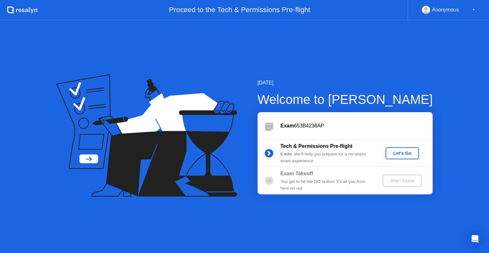
click at [396, 155] on div "Let's Go" at bounding box center [402, 153] width 28 height 5
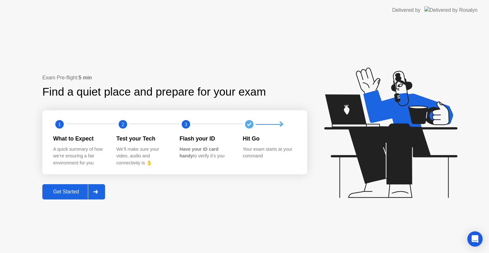
click at [92, 189] on div at bounding box center [95, 191] width 15 height 15
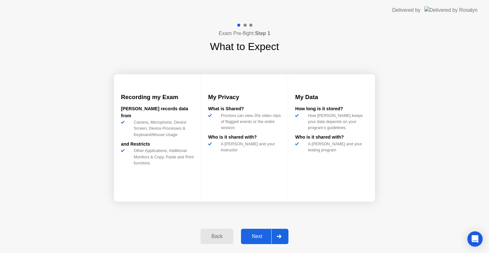
click at [277, 224] on div "Back Next" at bounding box center [245, 236] width 96 height 29
click at [273, 232] on div at bounding box center [278, 236] width 15 height 15
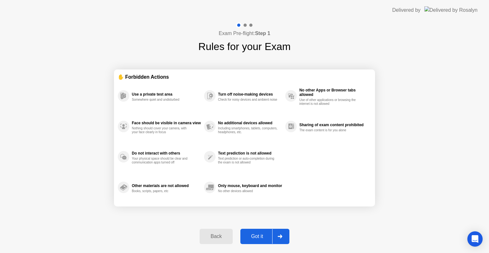
click at [275, 240] on div at bounding box center [279, 236] width 15 height 15
select select "**********"
select select "*******"
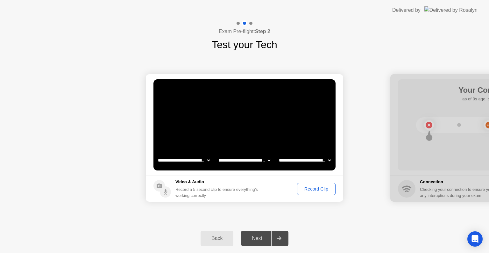
click at [316, 190] on div "Record Clip" at bounding box center [316, 188] width 34 height 5
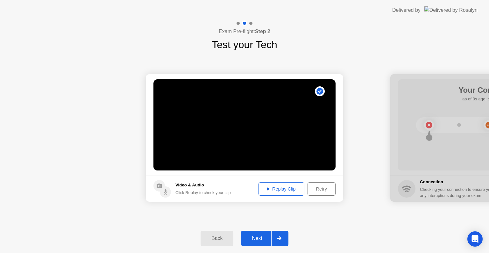
click at [293, 191] on div "Replay Clip" at bounding box center [281, 188] width 41 height 5
click at [269, 186] on div "Replay Clip" at bounding box center [281, 188] width 41 height 5
click at [268, 188] on icon at bounding box center [268, 188] width 3 height 3
click at [276, 238] on div at bounding box center [278, 238] width 15 height 15
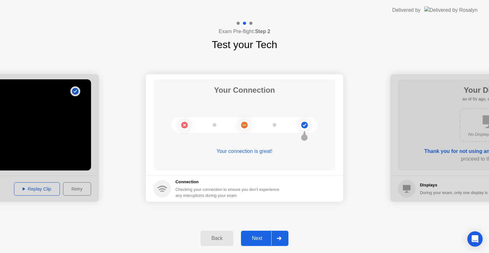
click at [278, 237] on icon at bounding box center [279, 238] width 5 height 4
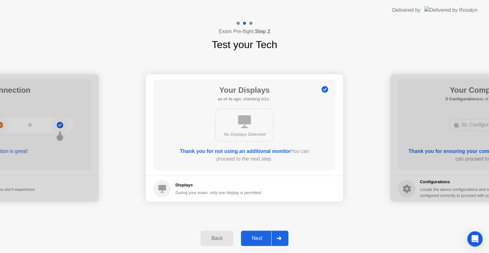
click at [242, 125] on icon at bounding box center [244, 121] width 13 height 13
click at [223, 152] on b "Thank you for not using an additional monitor" at bounding box center [235, 150] width 111 height 5
click at [274, 237] on div at bounding box center [278, 238] width 15 height 15
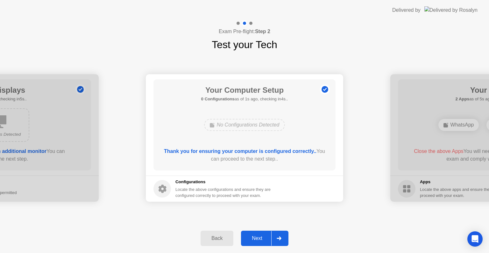
click at [226, 122] on div "No Configurations Detected" at bounding box center [244, 125] width 81 height 12
drag, startPoint x: 236, startPoint y: 90, endPoint x: 266, endPoint y: 94, distance: 30.2
click at [263, 92] on h1 "Your Computer Setup" at bounding box center [244, 89] width 87 height 11
drag, startPoint x: 184, startPoint y: 189, endPoint x: 233, endPoint y: 201, distance: 50.1
click at [216, 192] on div "Locate the above configurations and ensure they are configured correctly to pro…" at bounding box center [224, 192] width 97 height 12
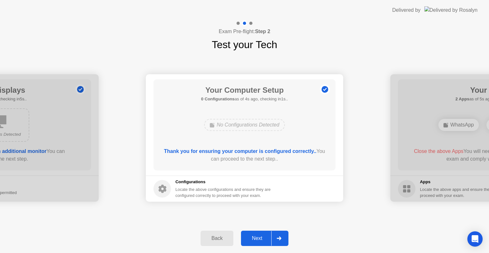
click at [274, 237] on div at bounding box center [278, 238] width 15 height 15
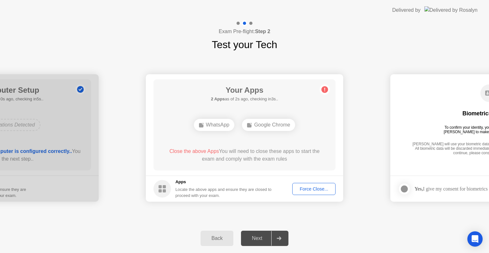
drag, startPoint x: 216, startPoint y: 125, endPoint x: 226, endPoint y: 125, distance: 9.6
click at [226, 125] on div "WhatsApp" at bounding box center [214, 125] width 41 height 12
click at [271, 144] on div "Your Apps Searching for disallowed apps... WhatsApp Google Chrome Close the abo…" at bounding box center [245, 124] width 182 height 91
click at [222, 127] on div "WhatsApp" at bounding box center [214, 125] width 41 height 12
click at [218, 126] on div "WhatsApp" at bounding box center [214, 125] width 41 height 12
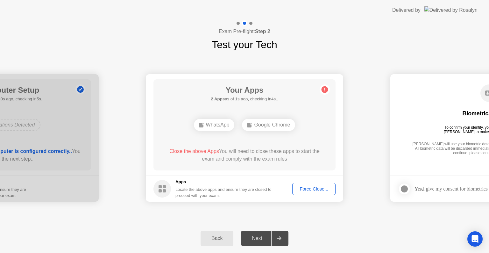
drag, startPoint x: 238, startPoint y: 126, endPoint x: 274, endPoint y: 122, distance: 35.8
click at [239, 126] on div "WhatsApp Google Chrome" at bounding box center [245, 124] width 146 height 17
click at [275, 123] on div "Google Chrome" at bounding box center [268, 125] width 53 height 12
drag, startPoint x: 196, startPoint y: 153, endPoint x: 182, endPoint y: 154, distance: 13.7
click at [181, 152] on span "Close the above Apps" at bounding box center [194, 150] width 50 height 5
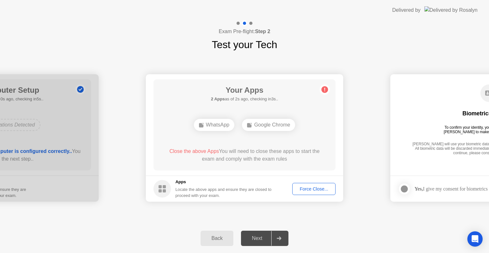
click at [308, 190] on div "Force Close..." at bounding box center [314, 188] width 39 height 5
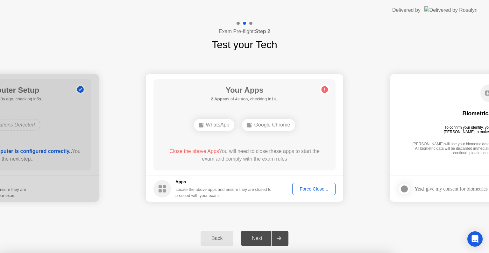
drag, startPoint x: 208, startPoint y: 138, endPoint x: 237, endPoint y: 137, distance: 29.0
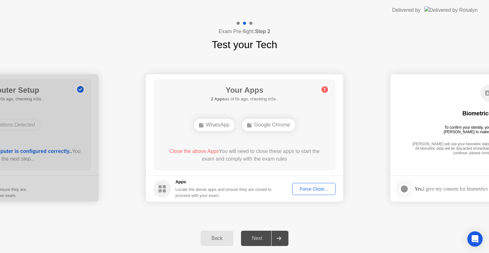
drag, startPoint x: 220, startPoint y: 123, endPoint x: 247, endPoint y: 123, distance: 27.7
click at [247, 123] on div "WhatsApp Google Chrome" at bounding box center [245, 124] width 146 height 17
click at [269, 125] on div "Google Chrome" at bounding box center [268, 125] width 53 height 12
click at [224, 125] on div "WhatsApp" at bounding box center [214, 125] width 41 height 12
drag, startPoint x: 259, startPoint y: 125, endPoint x: 294, endPoint y: 125, distance: 35.7
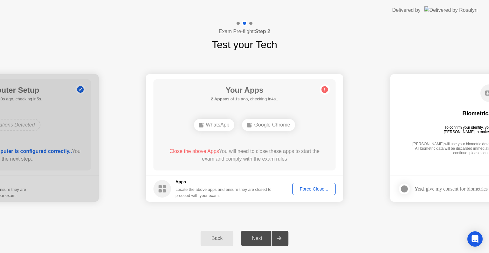
click at [266, 125] on div "Google Chrome" at bounding box center [268, 125] width 53 height 12
click at [325, 138] on div "Your Apps 2 Apps as of 1s ago, checking in4s.. WhatsApp Google Chrome Close the…" at bounding box center [245, 124] width 182 height 91
click at [322, 87] on circle at bounding box center [325, 89] width 7 height 7
click at [323, 90] on circle at bounding box center [325, 89] width 7 height 7
click at [311, 190] on div "Force Close..." at bounding box center [314, 188] width 39 height 5
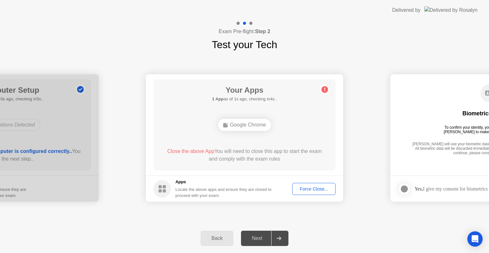
click at [251, 126] on div "Google Chrome" at bounding box center [244, 125] width 53 height 12
click at [309, 187] on div "Force Close..." at bounding box center [314, 188] width 39 height 5
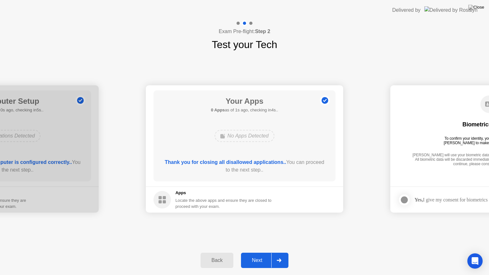
click at [275, 253] on div at bounding box center [278, 260] width 15 height 15
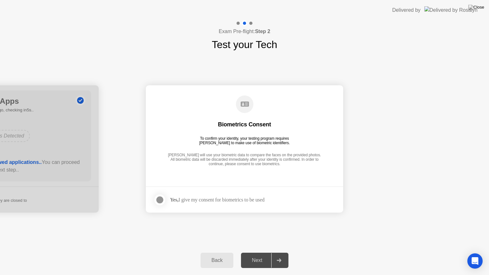
click at [280, 253] on div at bounding box center [278, 260] width 15 height 15
click at [159, 200] on div at bounding box center [160, 200] width 8 height 8
click at [276, 253] on div at bounding box center [278, 260] width 15 height 15
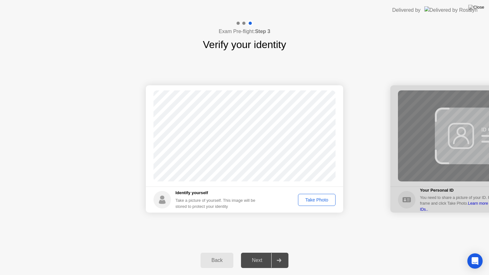
click at [314, 200] on div "Take Photo" at bounding box center [316, 200] width 33 height 5
click at [320, 202] on div "Retake" at bounding box center [321, 200] width 25 height 5
click at [320, 201] on div "Take Photo" at bounding box center [316, 200] width 33 height 5
click at [285, 253] on div at bounding box center [278, 260] width 15 height 15
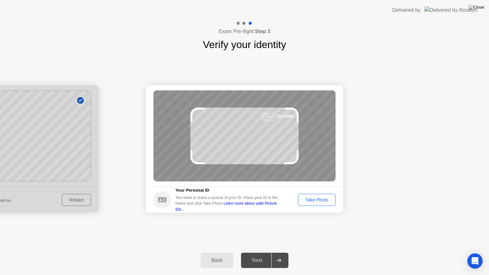
click at [312, 202] on div "Take Photo" at bounding box center [316, 200] width 33 height 5
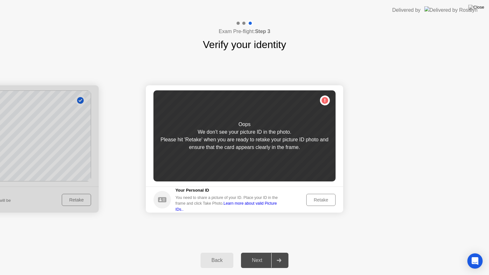
drag, startPoint x: 243, startPoint y: 135, endPoint x: 261, endPoint y: 141, distance: 18.8
click at [258, 141] on div "Oops We don’t see your picture ID in the photo. Please hit 'Retake' when you ar…" at bounding box center [245, 135] width 182 height 91
click at [329, 206] on footer "Your Personal ID You need to share a picture of your ID. Place your ID in the f…" at bounding box center [245, 200] width 198 height 26
click at [328, 199] on div "Retake" at bounding box center [321, 200] width 25 height 5
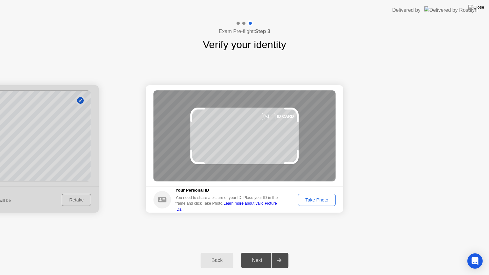
click at [313, 201] on div "Take Photo" at bounding box center [316, 200] width 33 height 5
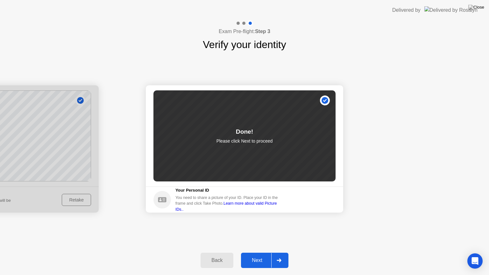
click at [275, 253] on div at bounding box center [278, 260] width 15 height 15
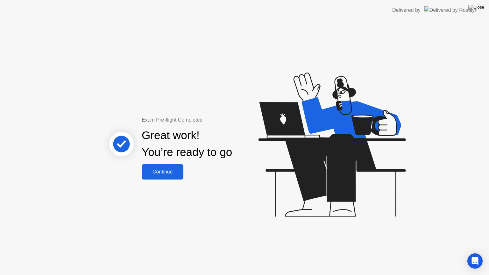
click at [152, 178] on button "Continue" at bounding box center [163, 171] width 42 height 15
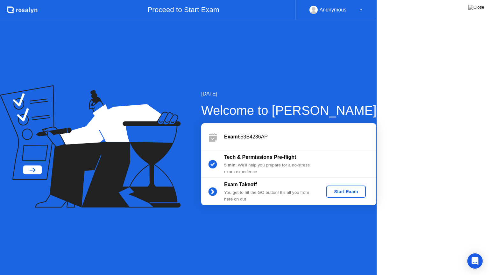
click at [157, 174] on icon at bounding box center [90, 146] width 181 height 122
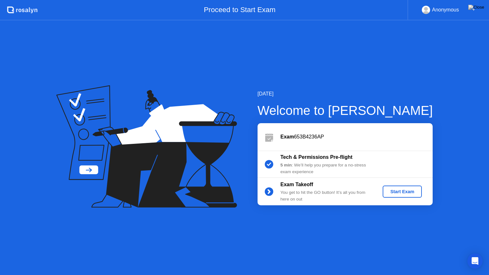
click at [407, 193] on div "Start Exam" at bounding box center [403, 191] width 34 height 5
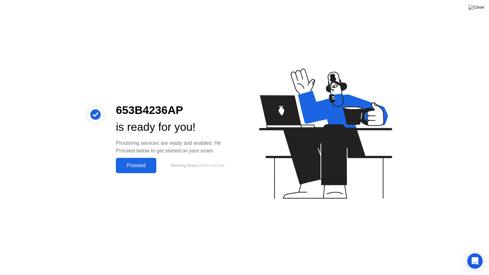
click at [144, 167] on div "Proceed" at bounding box center [136, 166] width 37 height 6
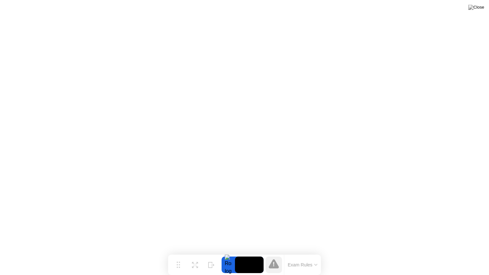
click at [305, 253] on button "Exam Rules" at bounding box center [303, 265] width 34 height 6
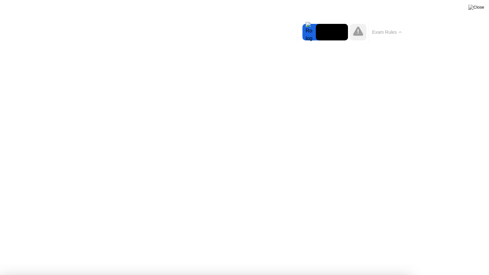
drag, startPoint x: 211, startPoint y: 124, endPoint x: 238, endPoint y: 124, distance: 26.8
